Goal: Task Accomplishment & Management: Manage account settings

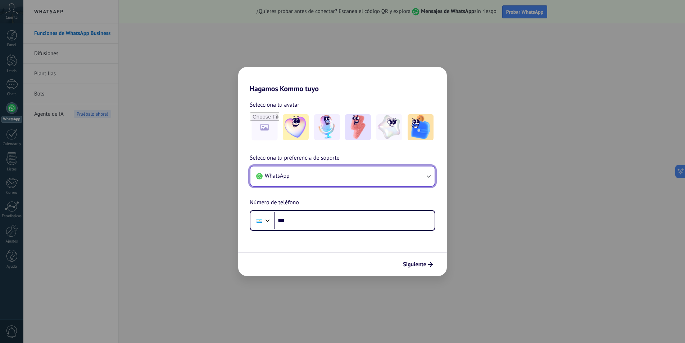
click at [433, 180] on button "WhatsApp" at bounding box center [342, 175] width 184 height 19
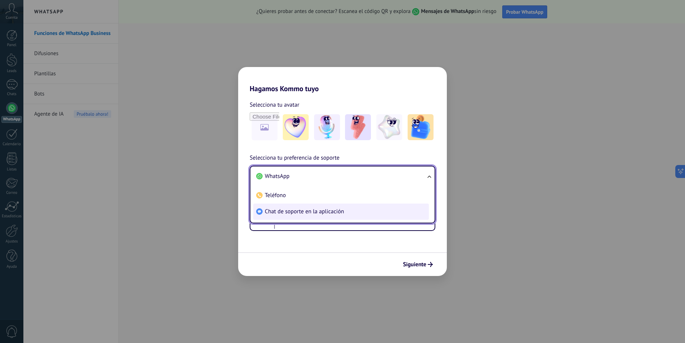
click at [315, 216] on li "Chat de soporte en la aplicación" at bounding box center [341, 211] width 176 height 16
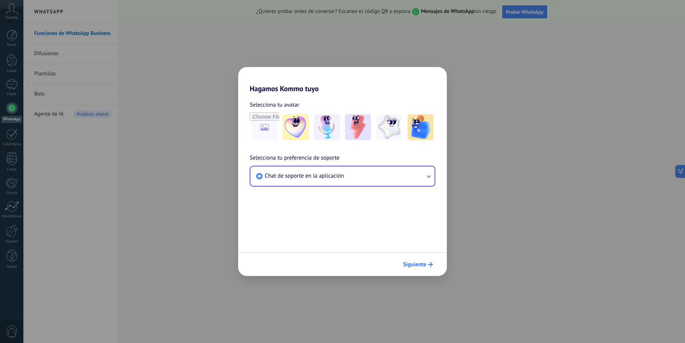
click at [411, 259] on button "Siguiente" at bounding box center [418, 264] width 36 height 12
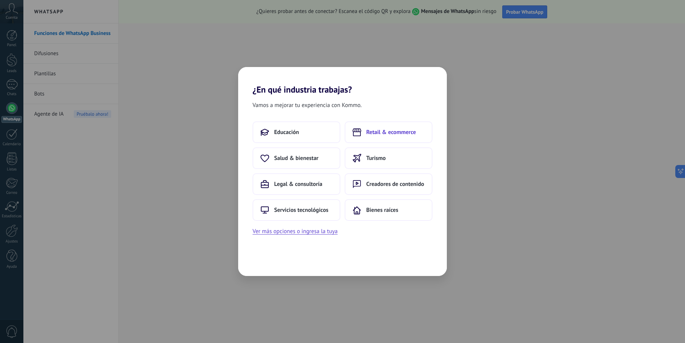
click at [367, 129] on span "Retail & ecommerce" at bounding box center [391, 131] width 50 height 7
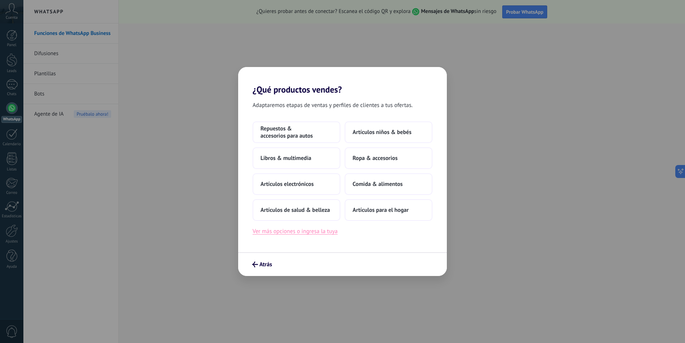
click at [274, 233] on button "Ver más opciones o ingresa la tuya" at bounding box center [295, 230] width 85 height 9
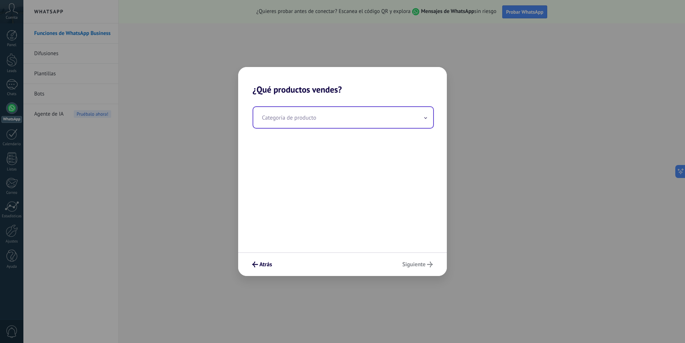
click at [370, 126] on input "text" at bounding box center [343, 117] width 180 height 21
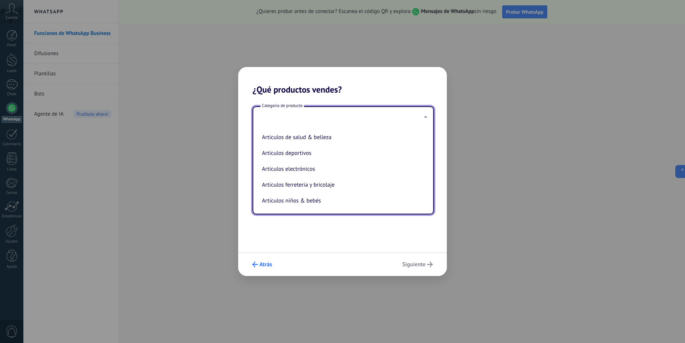
click at [258, 267] on span "Atrás" at bounding box center [262, 264] width 20 height 6
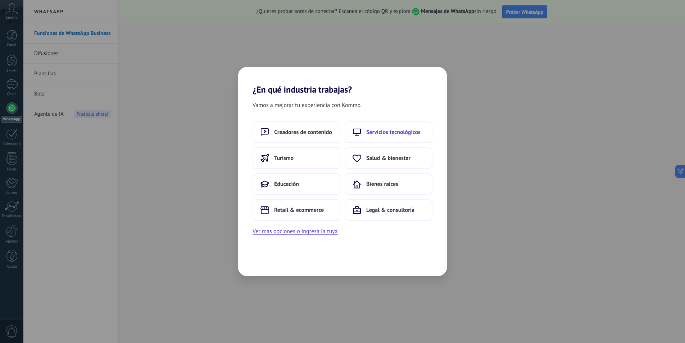
click at [394, 128] on button "Servicios tecnológicos" at bounding box center [389, 132] width 88 height 22
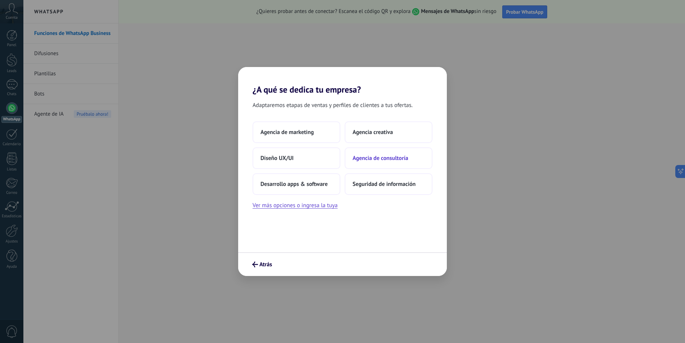
click at [375, 164] on button "Agencia de consultoría" at bounding box center [389, 158] width 88 height 22
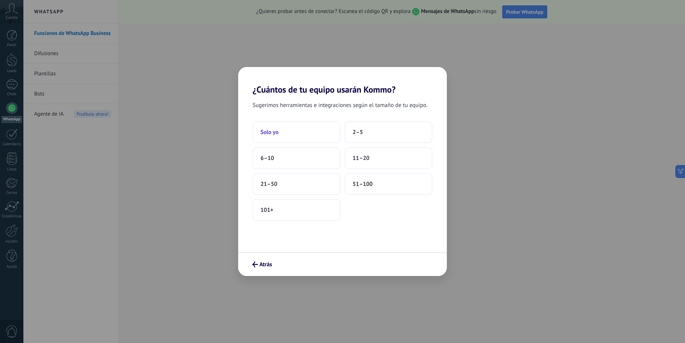
click at [291, 132] on button "Solo yo" at bounding box center [297, 132] width 88 height 22
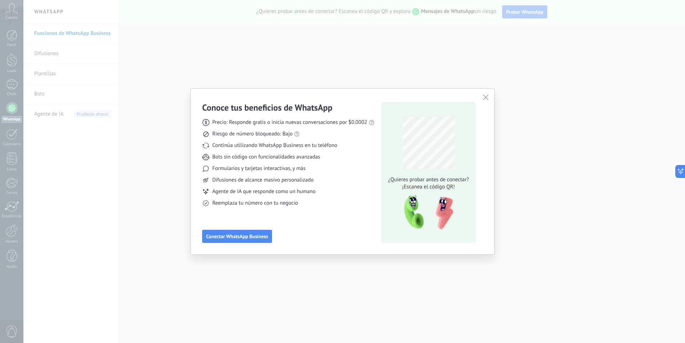
click at [485, 96] on icon "button" at bounding box center [486, 97] width 6 height 6
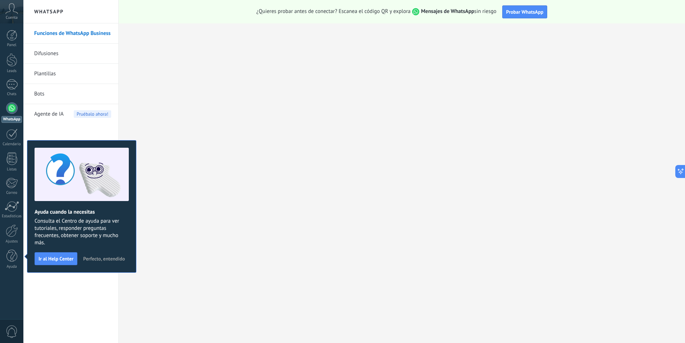
click at [53, 288] on div "Funciones de WhatsApp Business Difusiones Plantillas Bots Agente de IA Pruébalo…" at bounding box center [70, 182] width 95 height 319
click at [98, 259] on span "Perfecto, entendido" at bounding box center [104, 258] width 42 height 5
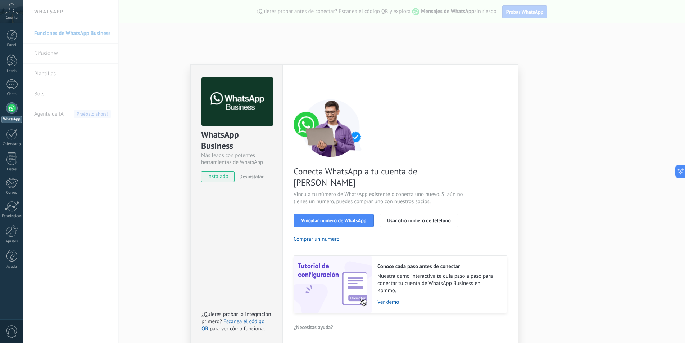
click at [578, 72] on div "WhatsApp Business Más leads con potentes herramientas de WhatsApp instalado Des…" at bounding box center [354, 171] width 662 height 343
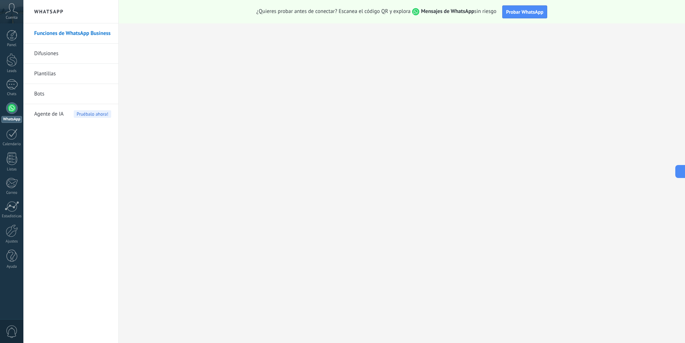
click at [57, 113] on span "Agente de IA" at bounding box center [49, 114] width 30 height 20
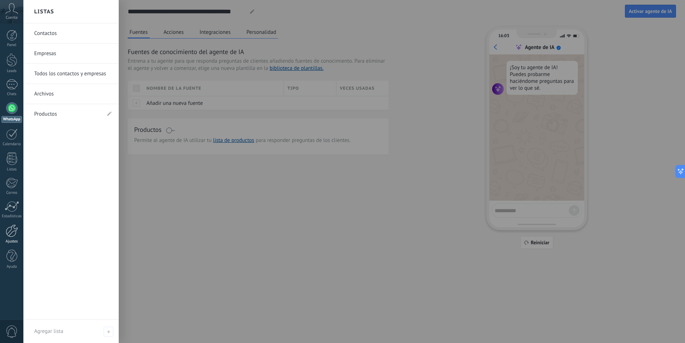
click at [12, 229] on div at bounding box center [12, 230] width 12 height 13
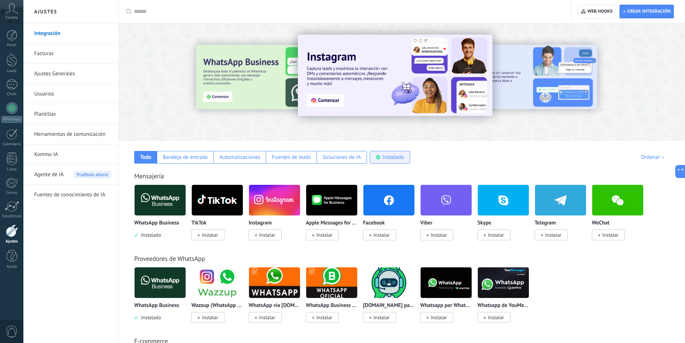
click at [386, 155] on div "Instalado" at bounding box center [393, 157] width 21 height 7
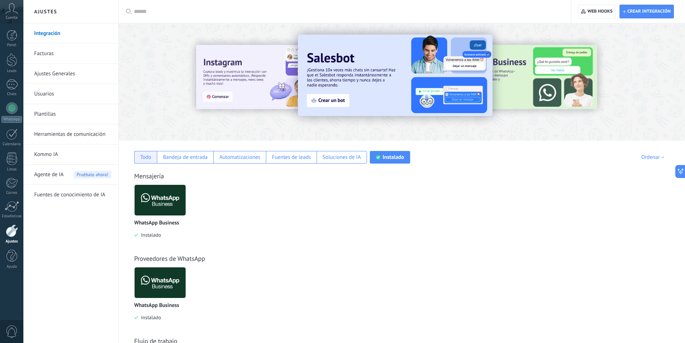
click at [149, 158] on div "Todo" at bounding box center [145, 157] width 11 height 7
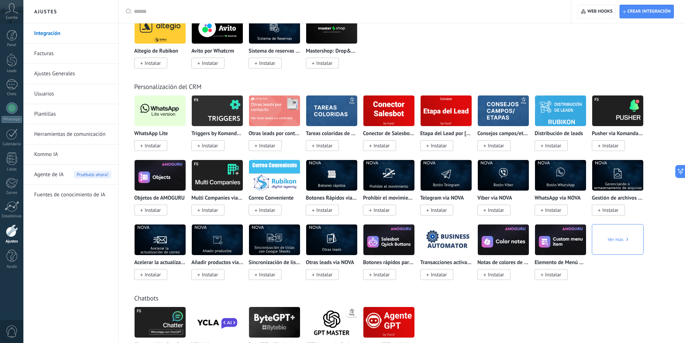
scroll to position [1253, 0]
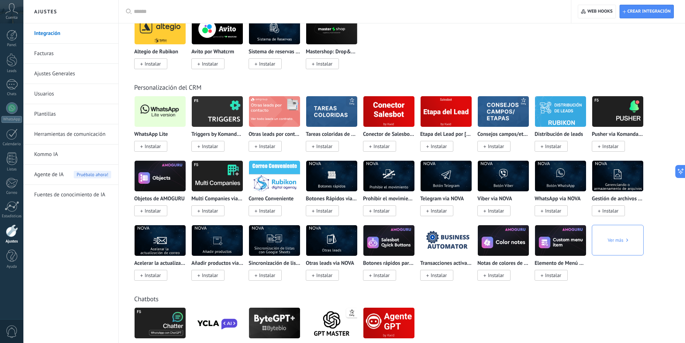
click at [165, 113] on img at bounding box center [160, 111] width 51 height 35
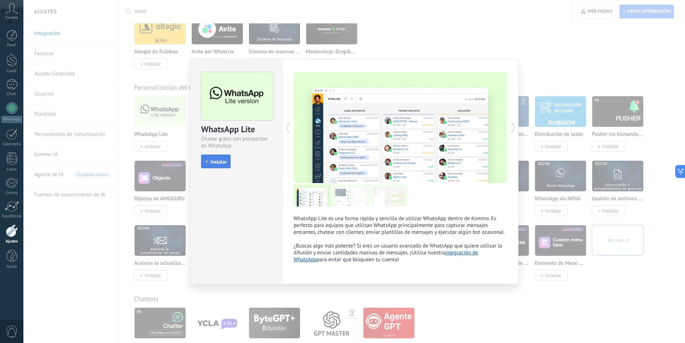
click at [226, 157] on button "Instalar" at bounding box center [216, 161] width 30 height 14
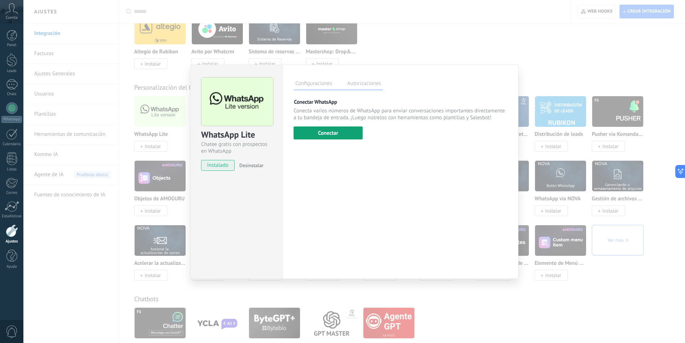
click at [331, 132] on button "Conectar" at bounding box center [328, 132] width 69 height 13
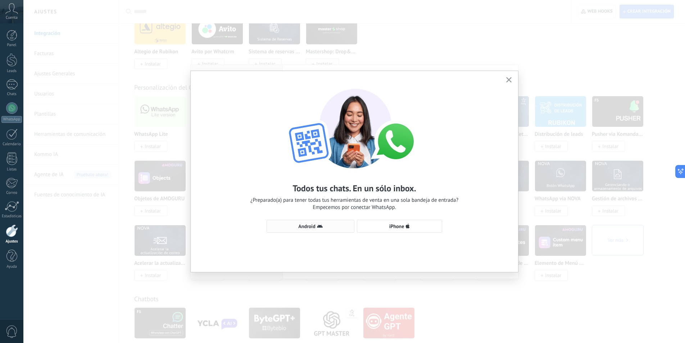
click at [323, 226] on span "Android" at bounding box center [311, 226] width 80 height 6
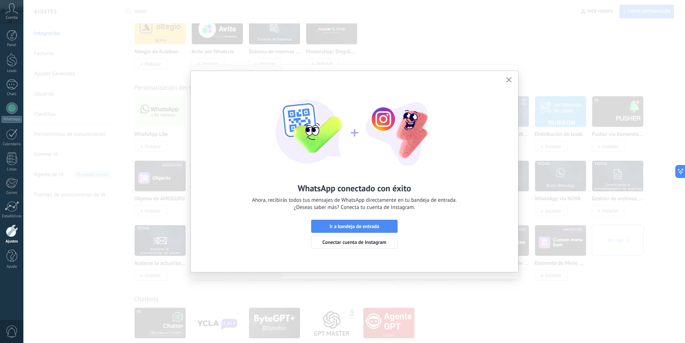
click at [512, 78] on button "button" at bounding box center [509, 80] width 9 height 10
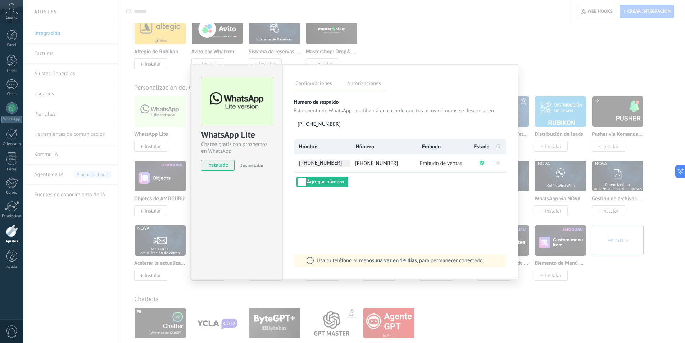
click at [327, 162] on span "[PHONE_NUMBER]" at bounding box center [324, 163] width 52 height 8
click at [327, 162] on input "**********" at bounding box center [324, 163] width 52 height 8
type input "**"
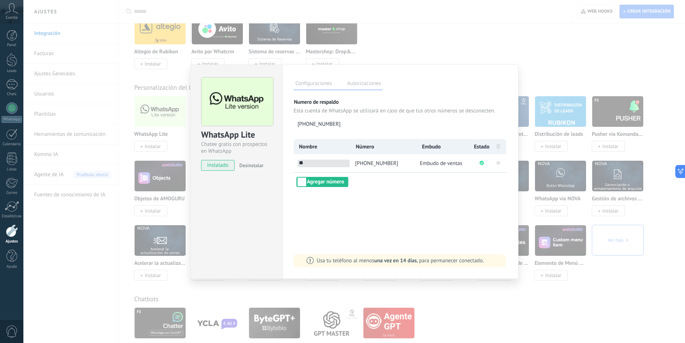
click at [401, 187] on div "Configuraciones Autorizaciones Esta pestaña registra a los usuarios que han con…" at bounding box center [400, 171] width 236 height 214
click at [437, 160] on span "Embudo de ventas" at bounding box center [441, 163] width 42 height 7
click at [13, 40] on div at bounding box center [11, 35] width 11 height 11
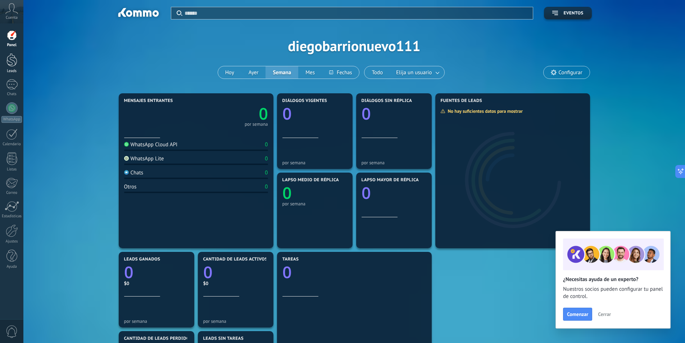
click at [11, 59] on div at bounding box center [11, 59] width 11 height 13
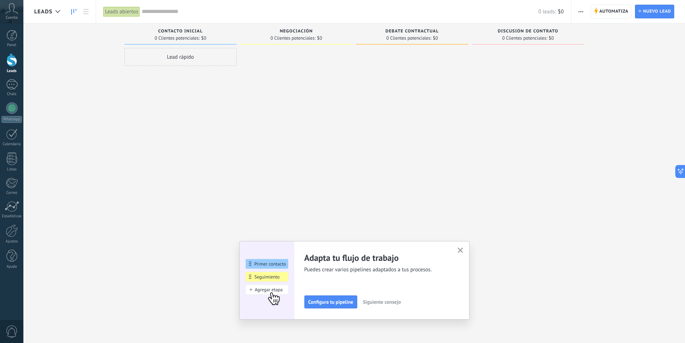
click at [45, 11] on span "Leads" at bounding box center [43, 11] width 18 height 7
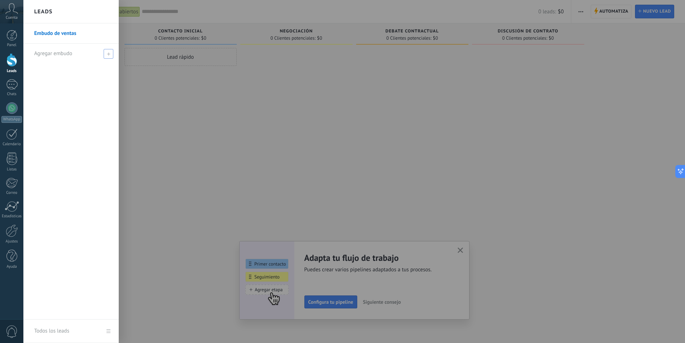
click at [108, 54] on icon at bounding box center [108, 53] width 3 height 3
type input "**"
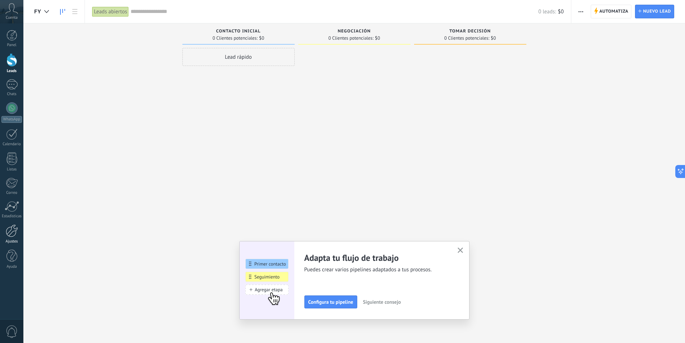
click at [14, 236] on div at bounding box center [12, 230] width 12 height 13
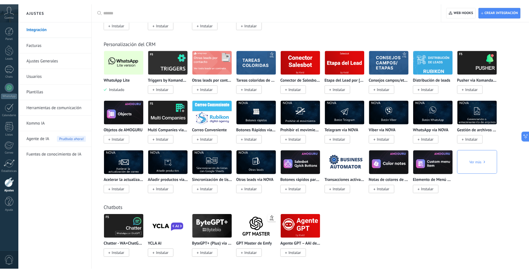
scroll to position [1268, 0]
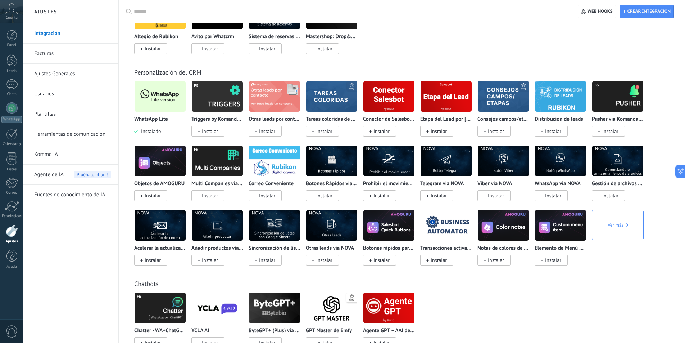
click at [171, 98] on img at bounding box center [160, 96] width 51 height 35
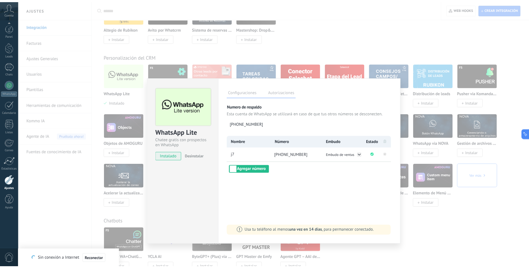
scroll to position [0, 0]
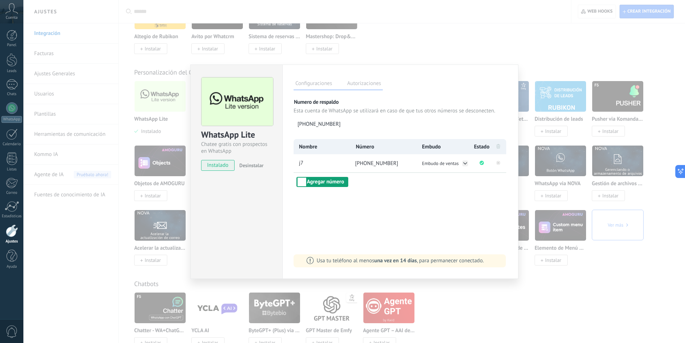
click at [338, 183] on button "Agregar número" at bounding box center [323, 182] width 52 height 10
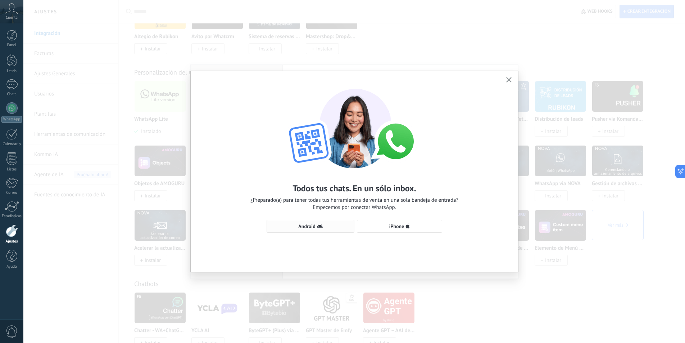
click at [318, 224] on icon "button" at bounding box center [320, 226] width 6 height 6
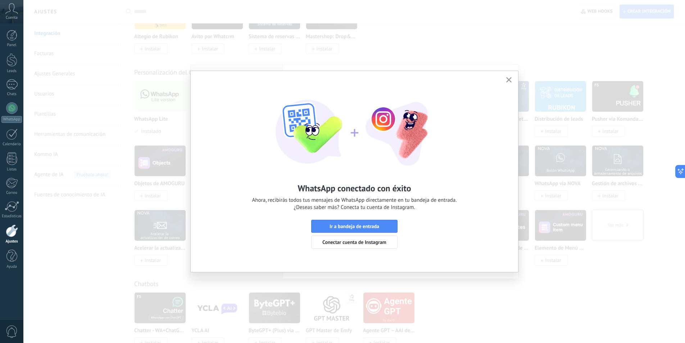
click at [511, 80] on icon "button" at bounding box center [508, 79] width 5 height 5
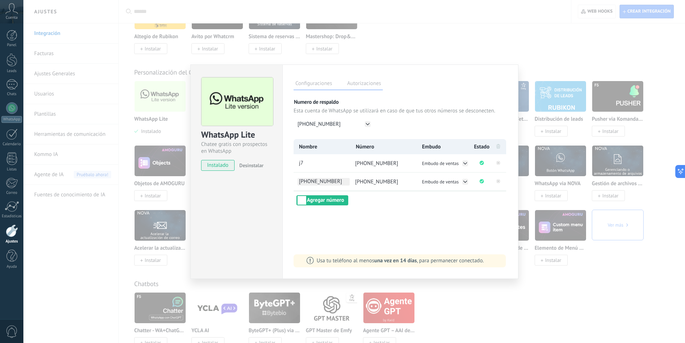
click at [338, 180] on span "[PHONE_NUMBER]" at bounding box center [324, 182] width 52 height 8
click at [338, 180] on input "**********" at bounding box center [324, 182] width 52 height 8
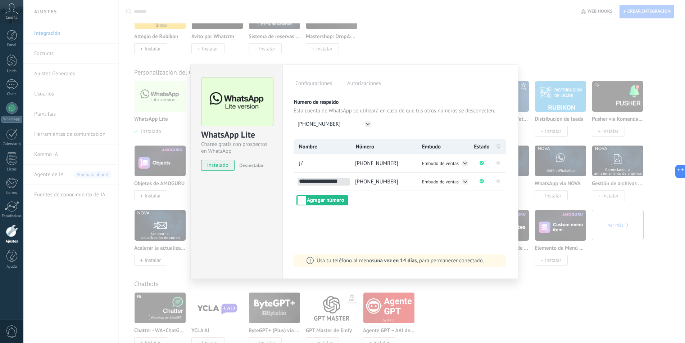
click at [338, 180] on input "**********" at bounding box center [324, 182] width 52 height 8
type input "******"
click at [447, 181] on span "Embudo de ventas" at bounding box center [440, 181] width 37 height 6
click at [432, 187] on li "fy" at bounding box center [444, 189] width 49 height 8
click at [466, 162] on icon at bounding box center [465, 163] width 3 height 2
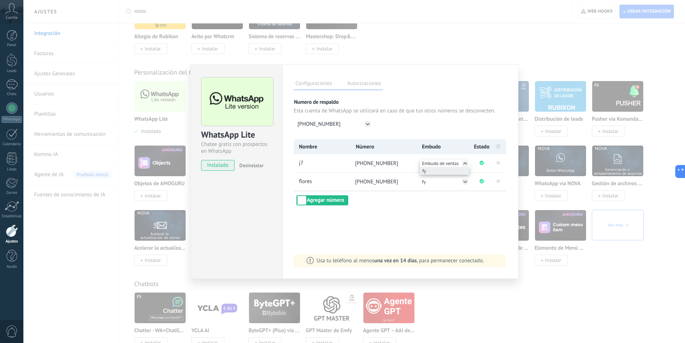
click at [452, 171] on li "fy" at bounding box center [444, 171] width 49 height 8
click at [331, 202] on button "Agregar número" at bounding box center [323, 200] width 52 height 10
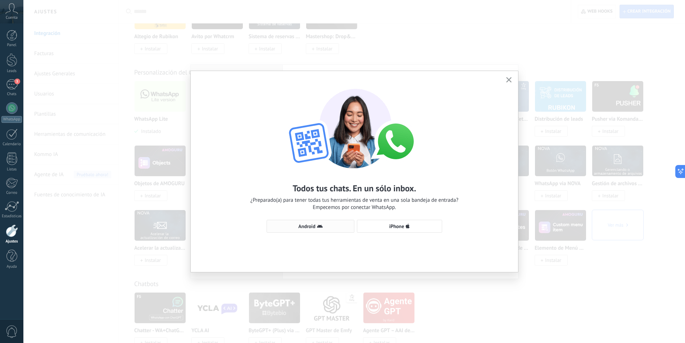
click at [317, 226] on icon "button" at bounding box center [320, 226] width 6 height 6
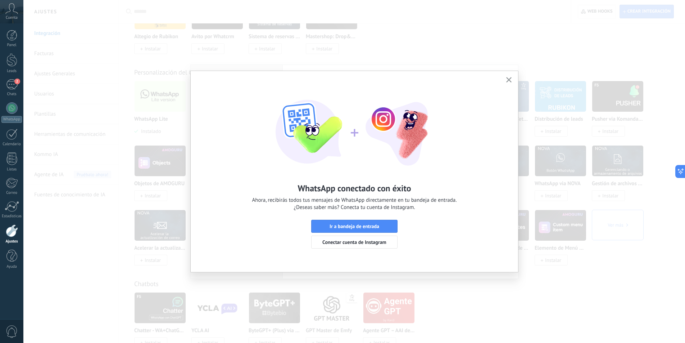
click at [509, 78] on icon "button" at bounding box center [508, 79] width 5 height 5
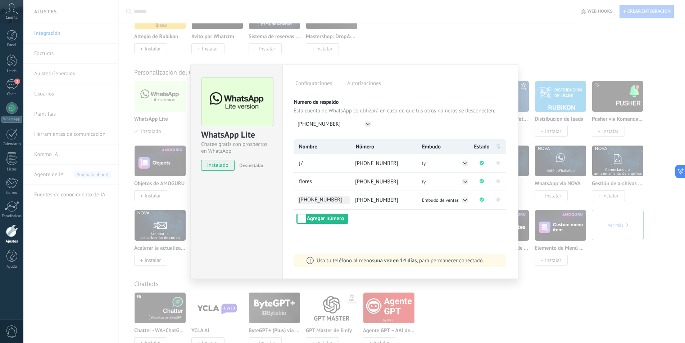
click at [330, 200] on span "[PHONE_NUMBER]" at bounding box center [324, 200] width 52 height 8
click at [330, 200] on input "**********" at bounding box center [324, 200] width 52 height 8
type input "**"
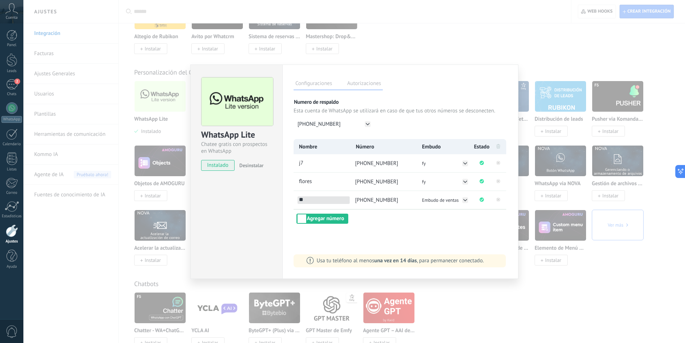
click at [417, 208] on li "Embudo de ventas" at bounding box center [445, 200] width 56 height 18
click at [565, 51] on div "WhatsApp Lite Chatee gratis con prospectos en WhatsApp instalado Desinstalar Co…" at bounding box center [354, 171] width 662 height 343
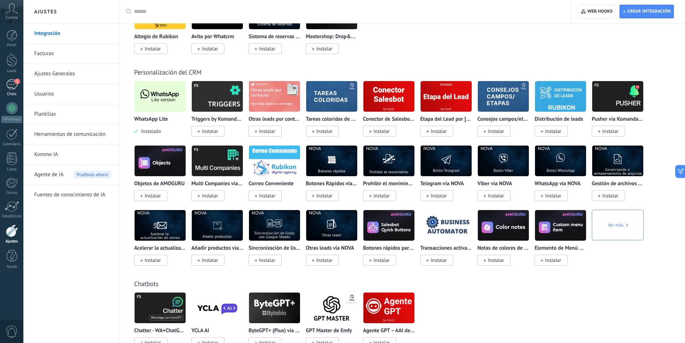
click at [10, 90] on link "1 Chats" at bounding box center [11, 87] width 23 height 17
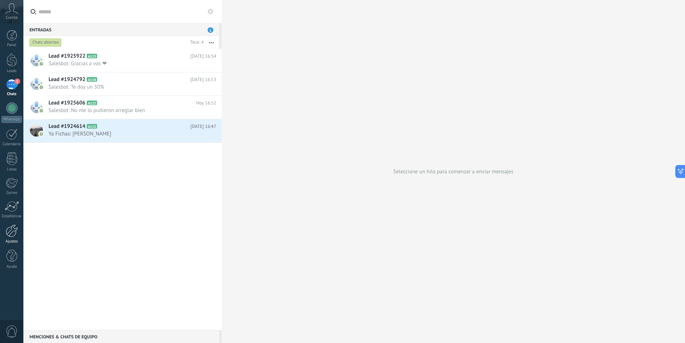
click at [15, 238] on link "Ajustes" at bounding box center [11, 233] width 23 height 19
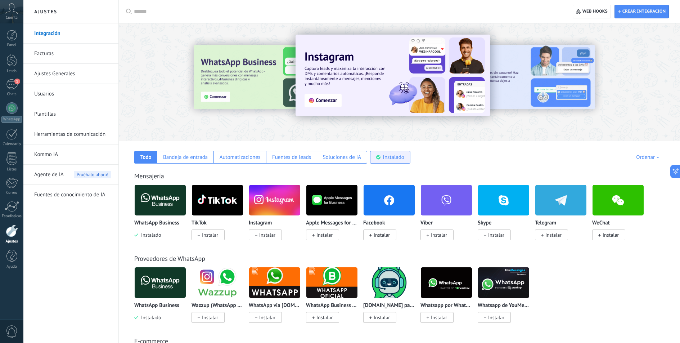
click at [373, 157] on div "Instalado" at bounding box center [390, 157] width 40 height 13
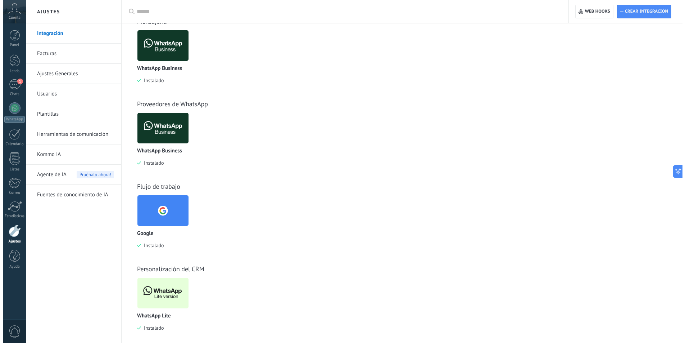
scroll to position [162, 0]
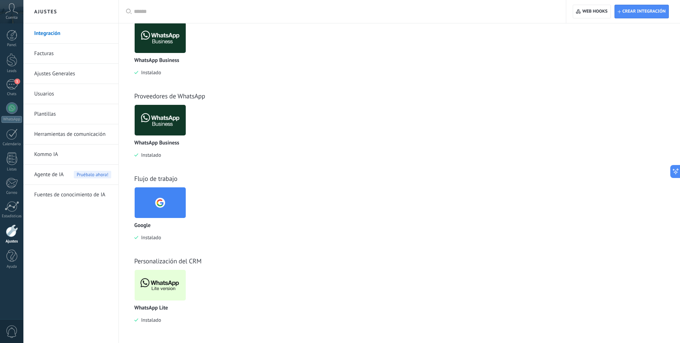
click at [148, 286] on img at bounding box center [160, 284] width 51 height 35
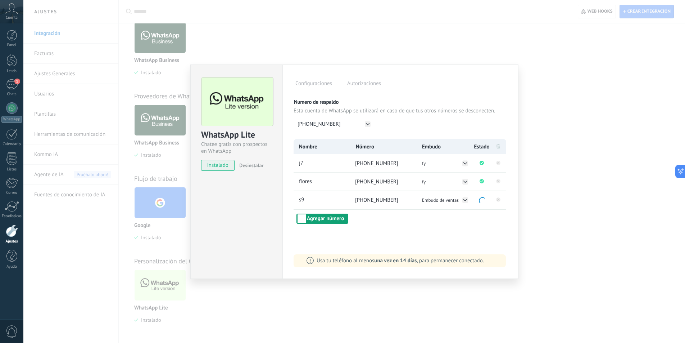
click at [335, 218] on button "Agregar número" at bounding box center [323, 218] width 52 height 10
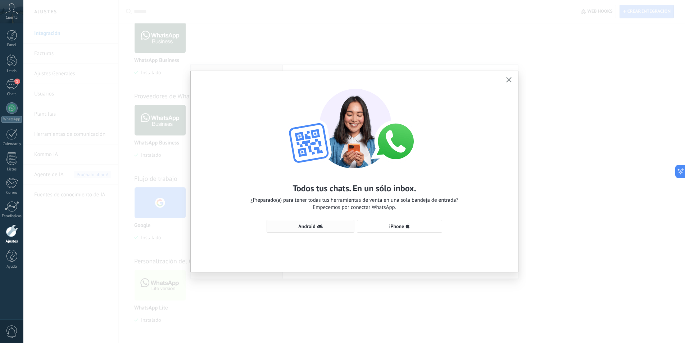
click at [294, 225] on span "Android" at bounding box center [311, 226] width 80 height 6
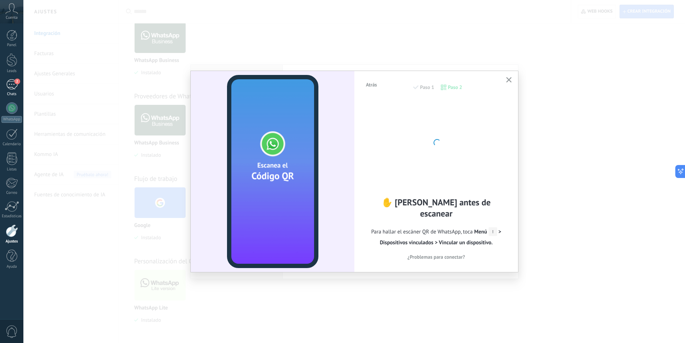
click at [8, 91] on link "2 Chats" at bounding box center [11, 87] width 23 height 17
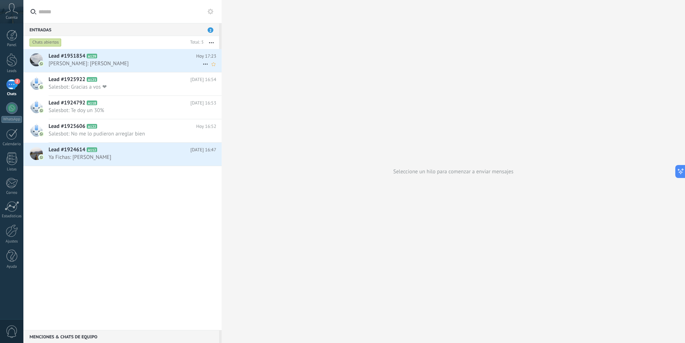
click at [121, 65] on span "[PERSON_NAME]: [PERSON_NAME]" at bounding box center [126, 63] width 154 height 7
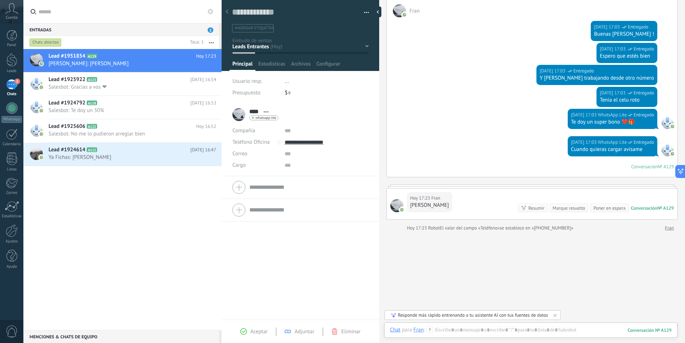
scroll to position [68, 0]
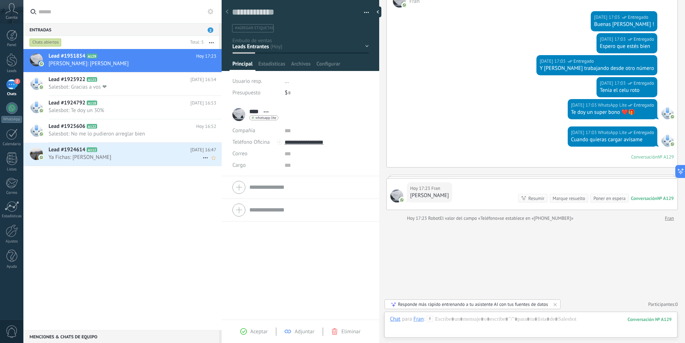
click at [132, 160] on span "Ya Fichas: [PERSON_NAME]" at bounding box center [126, 157] width 154 height 7
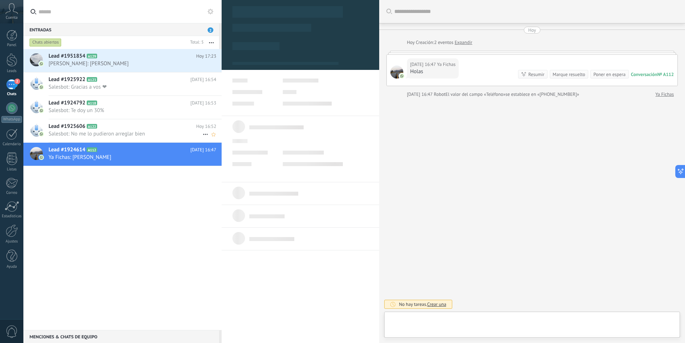
type textarea "**********"
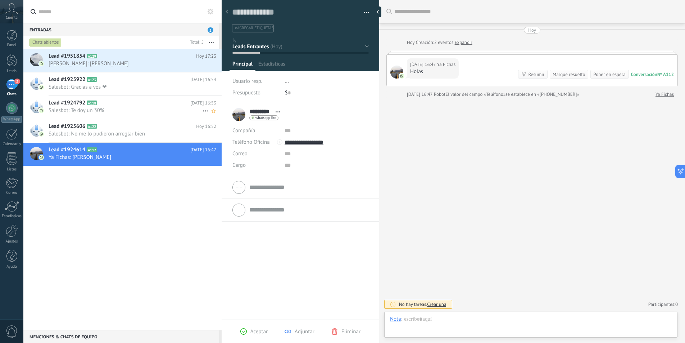
scroll to position [11, 0]
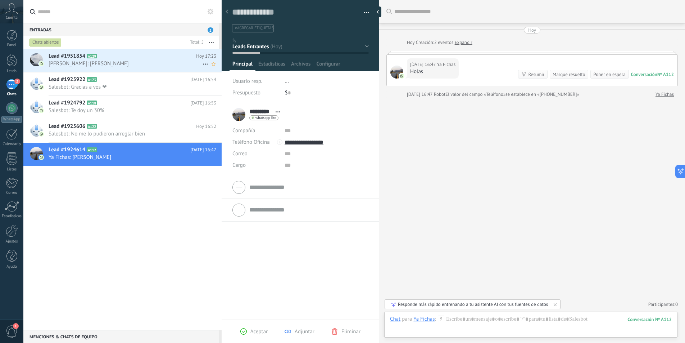
click at [130, 59] on h2 "Lead #1951854 A129" at bounding box center [123, 56] width 148 height 7
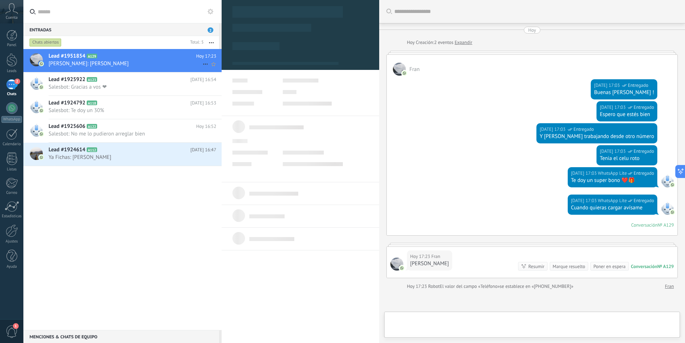
type textarea "**********"
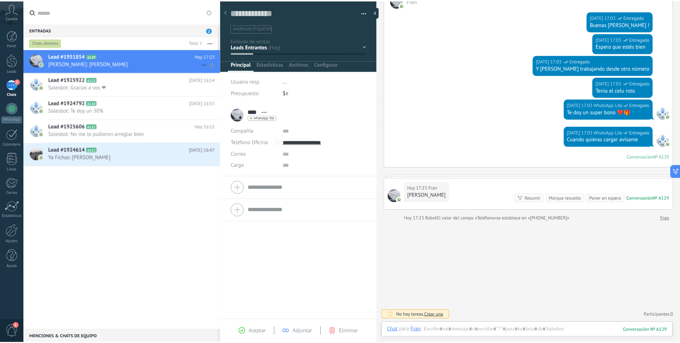
scroll to position [68, 0]
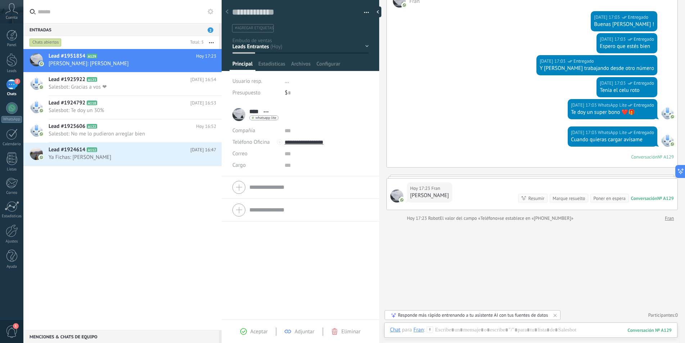
click at [13, 328] on span "1" at bounding box center [12, 331] width 12 height 13
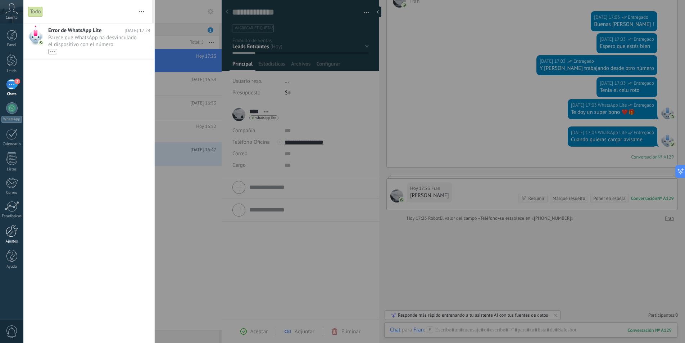
click at [6, 235] on div at bounding box center [12, 230] width 12 height 13
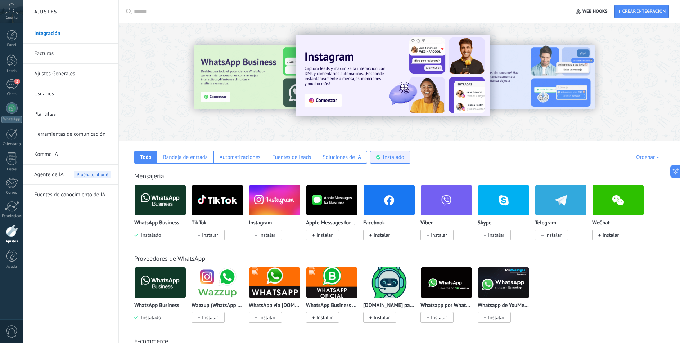
click at [400, 156] on div "Instalado" at bounding box center [393, 157] width 21 height 7
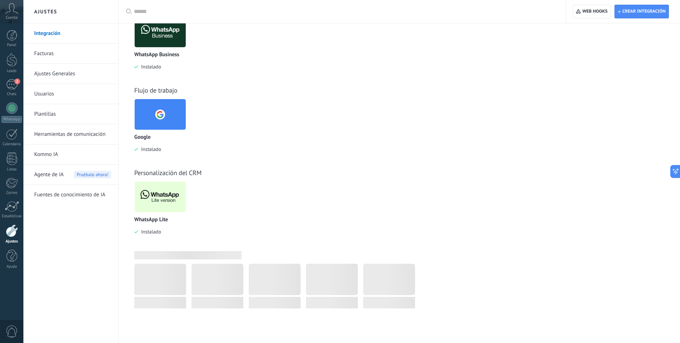
scroll to position [162, 0]
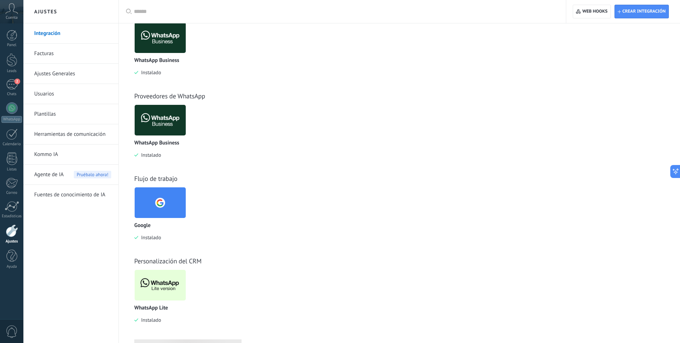
click at [171, 197] on img at bounding box center [160, 202] width 51 height 35
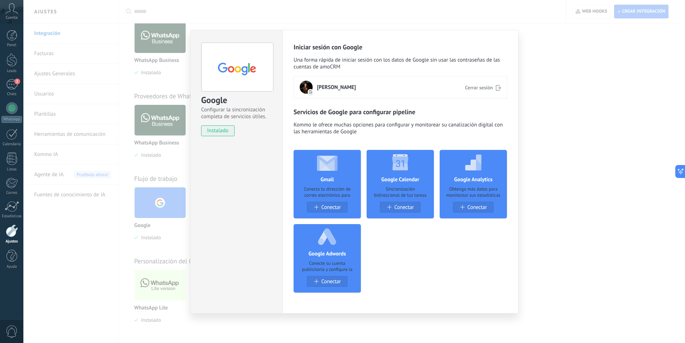
click at [567, 48] on div "Google Configurar la sincronización completa de servicios útiles. instalado Des…" at bounding box center [354, 171] width 662 height 343
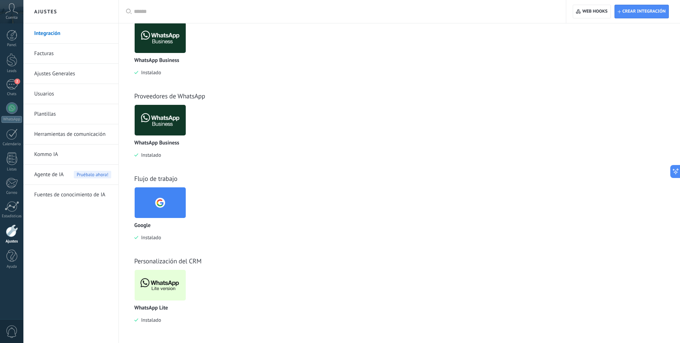
click at [170, 280] on img at bounding box center [160, 284] width 51 height 35
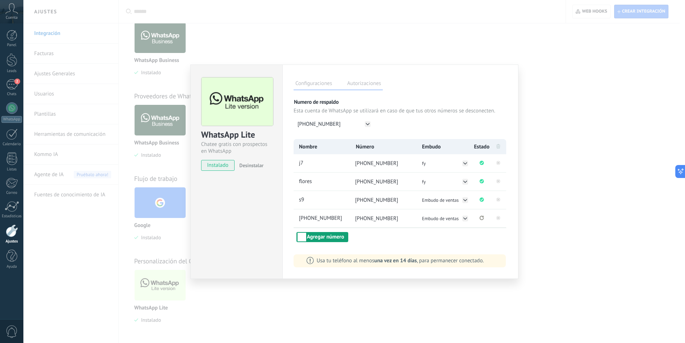
click at [334, 237] on button "Agregar número" at bounding box center [323, 237] width 52 height 10
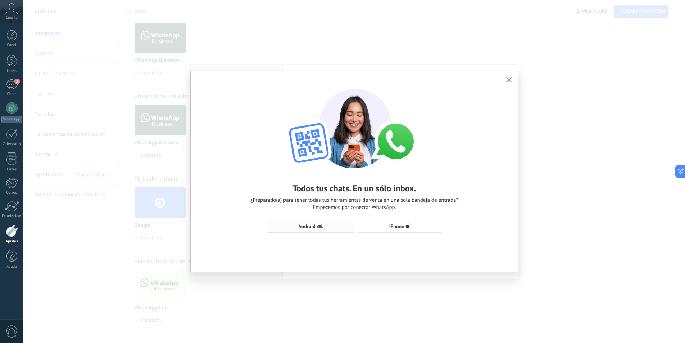
click at [315, 221] on button "Android" at bounding box center [311, 226] width 88 height 13
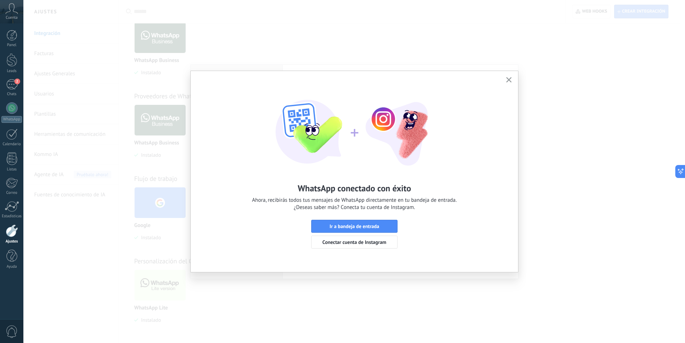
click at [511, 77] on icon "button" at bounding box center [508, 79] width 5 height 5
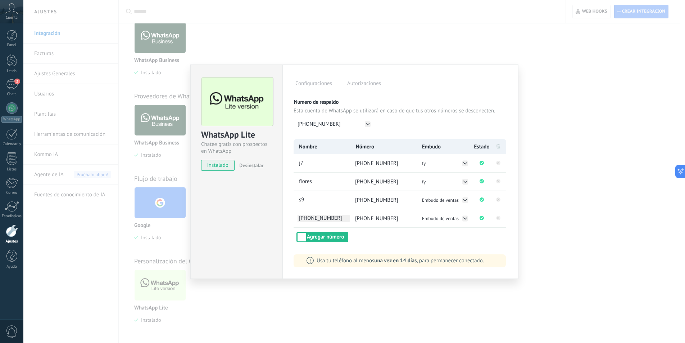
click at [339, 220] on span "+54 9 11 7365-1087" at bounding box center [324, 218] width 52 height 8
click at [339, 220] on input "**********" at bounding box center [324, 218] width 52 height 8
type input "**"
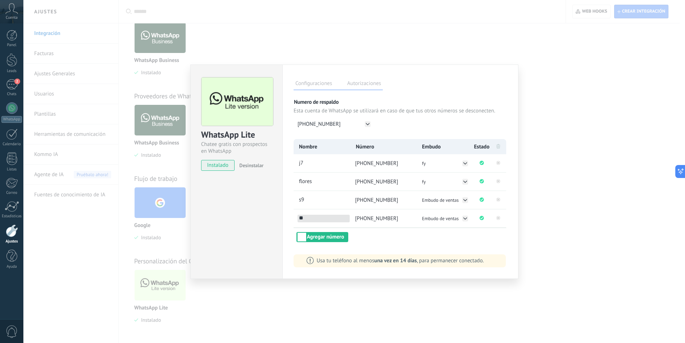
click at [540, 176] on div "WhatsApp Lite Chatee gratis con prospectos en WhatsApp instalado Desinstalar Co…" at bounding box center [354, 171] width 662 height 343
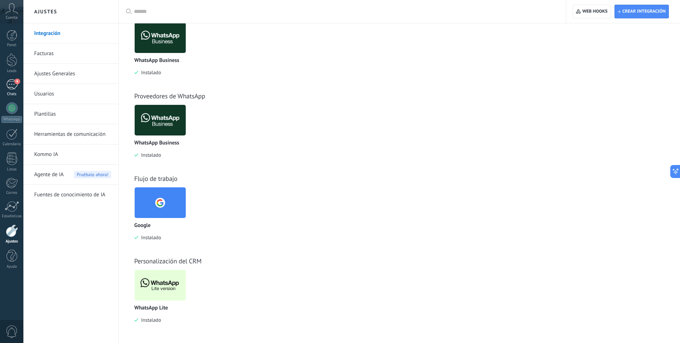
click at [14, 89] on div "4" at bounding box center [12, 84] width 12 height 10
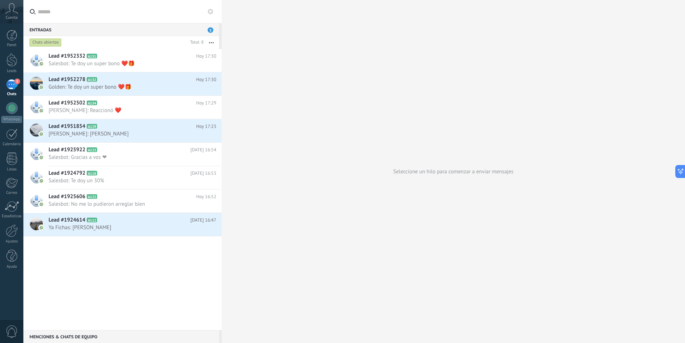
type textarea "**********"
